Goal: Navigation & Orientation: Find specific page/section

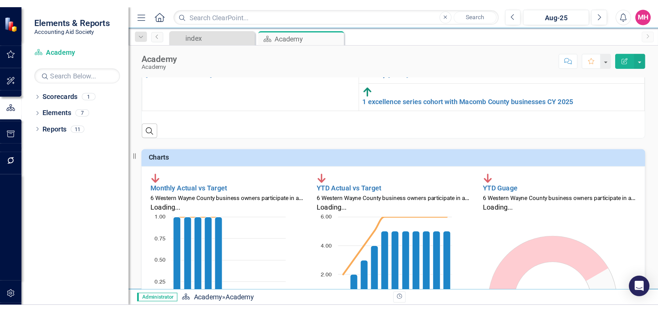
scroll to position [34, 0]
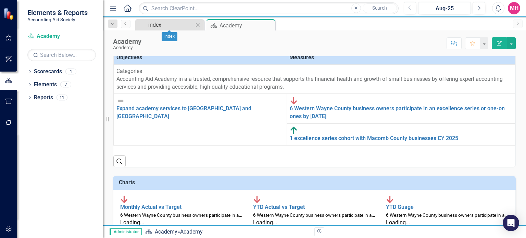
click at [168, 28] on div "index" at bounding box center [170, 25] width 45 height 9
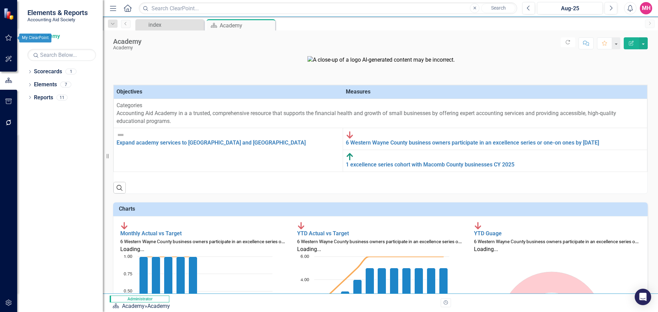
click at [9, 35] on icon "button" at bounding box center [8, 37] width 7 height 5
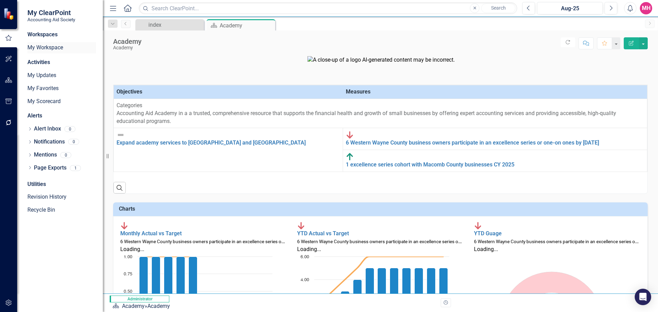
click at [53, 49] on link "My Workspace" at bounding box center [61, 48] width 69 height 8
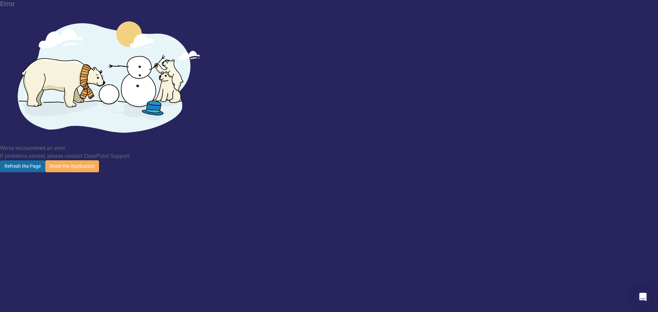
click at [45, 160] on button "Refresh the Page" at bounding box center [22, 166] width 45 height 12
